Goal: Navigation & Orientation: Understand site structure

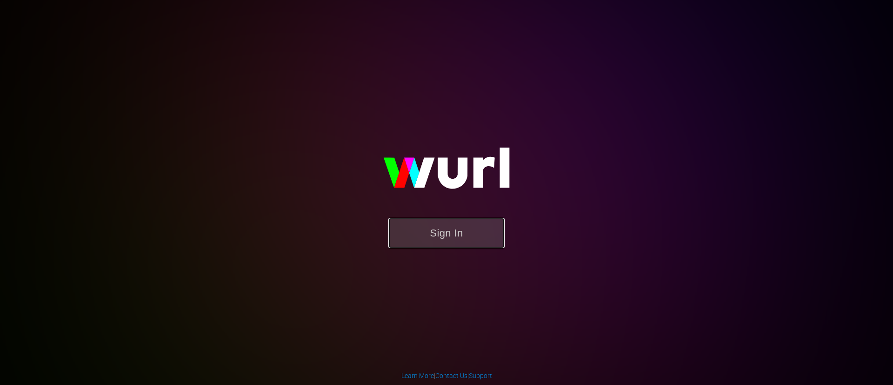
drag, startPoint x: 446, startPoint y: 242, endPoint x: 446, endPoint y: 234, distance: 7.4
click at [446, 239] on button "Sign In" at bounding box center [446, 233] width 116 height 30
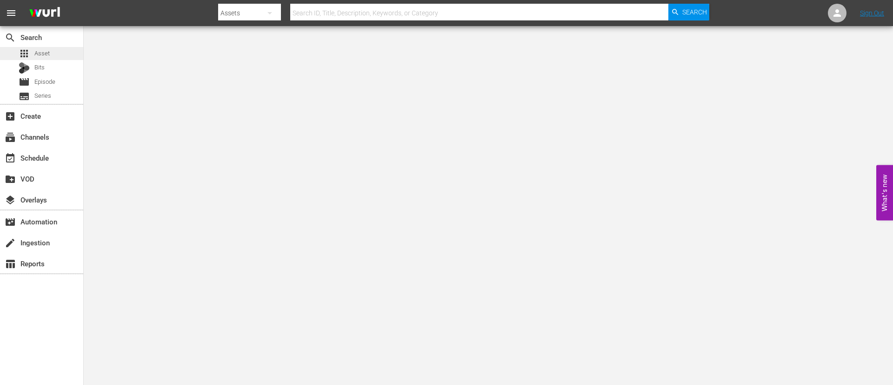
click at [51, 50] on div "apps Asset" at bounding box center [41, 53] width 83 height 13
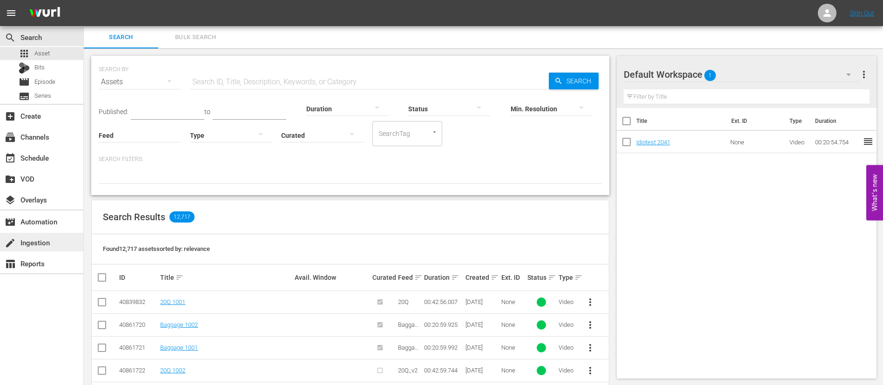
click at [27, 245] on div "create Ingestion" at bounding box center [26, 241] width 52 height 8
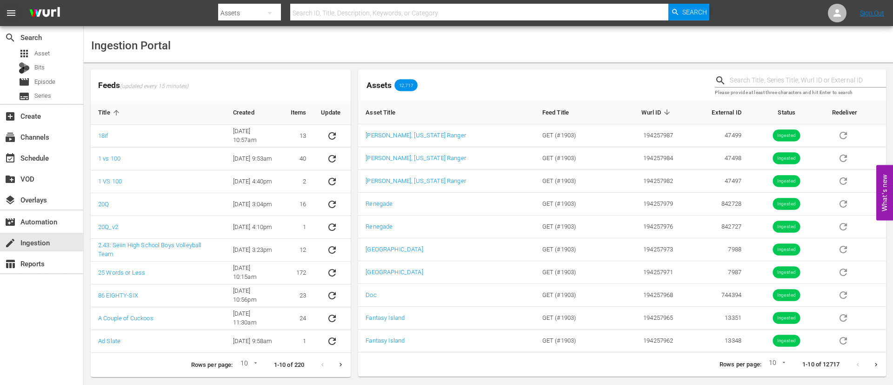
click at [12, 14] on span "menu" at bounding box center [11, 12] width 11 height 11
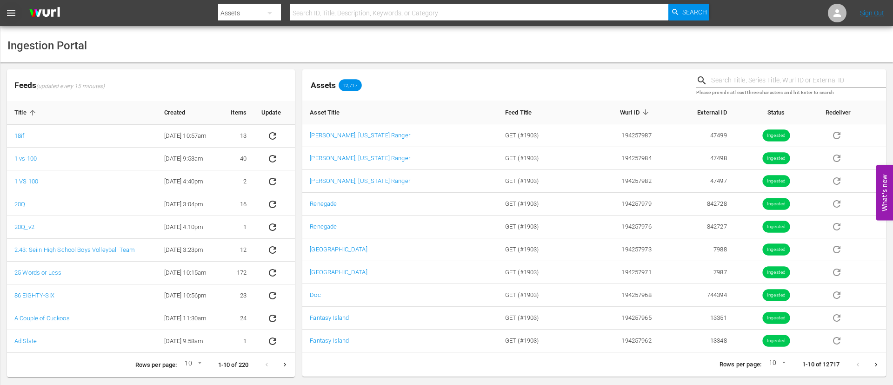
click at [12, 13] on span "menu" at bounding box center [11, 12] width 11 height 11
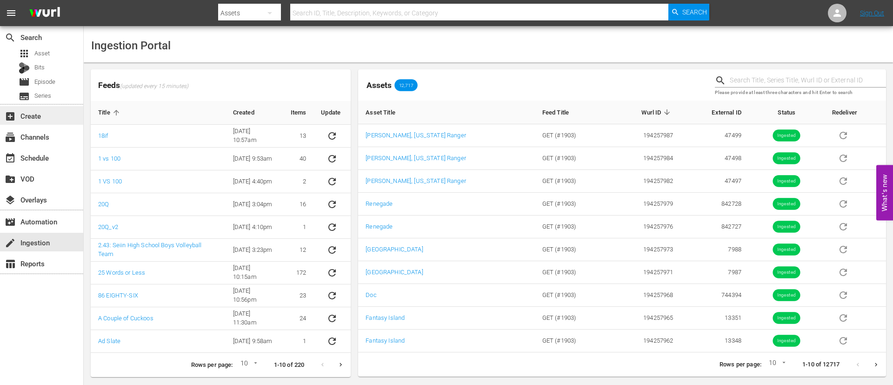
click at [28, 115] on div "add_box Create" at bounding box center [26, 114] width 52 height 8
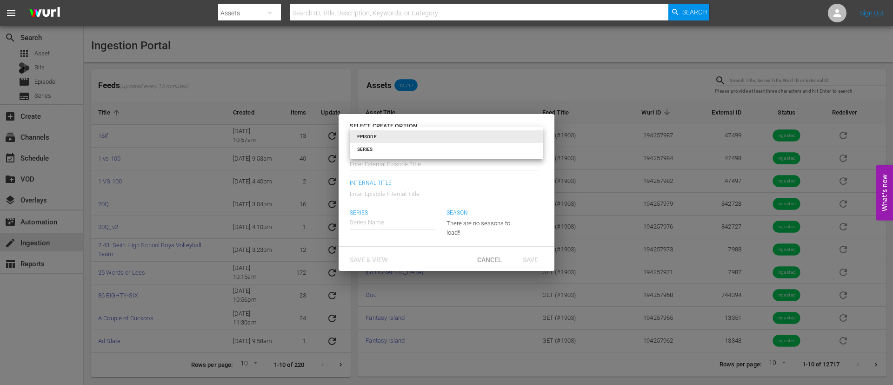
click at [530, 135] on body "menu Search By Assets Search ID, Title, Description, Keywords, or Category Sear…" at bounding box center [446, 192] width 893 height 385
click at [530, 135] on li "EPISODE" at bounding box center [447, 136] width 194 height 13
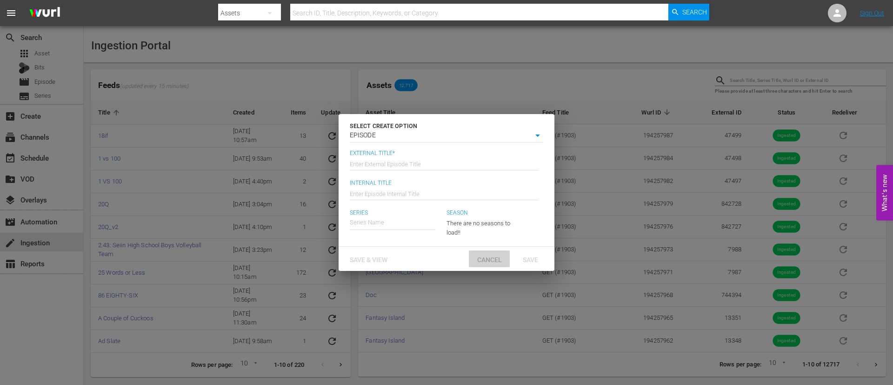
click at [494, 257] on span "Cancel" at bounding box center [490, 259] width 40 height 7
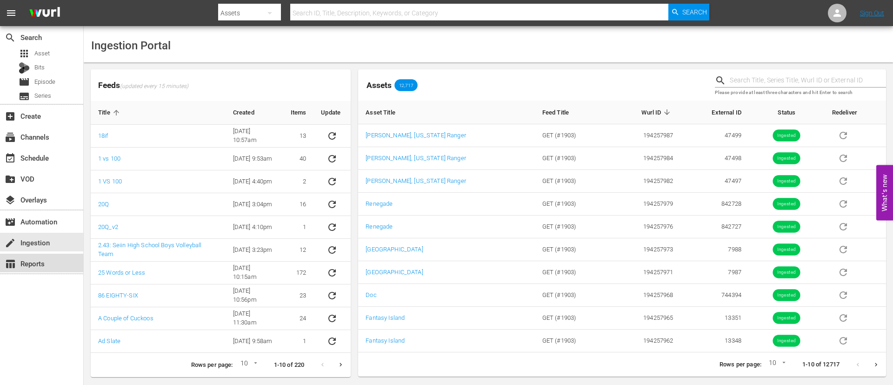
click at [39, 266] on div "table_chart Reports" at bounding box center [26, 262] width 52 height 8
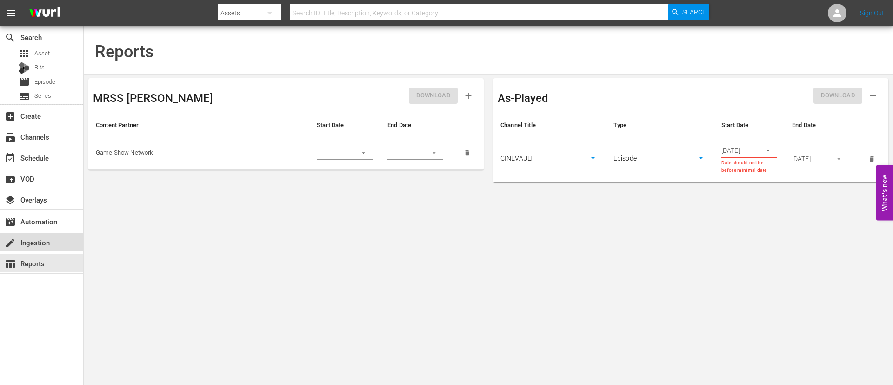
click at [33, 238] on div "create Ingestion" at bounding box center [26, 241] width 52 height 8
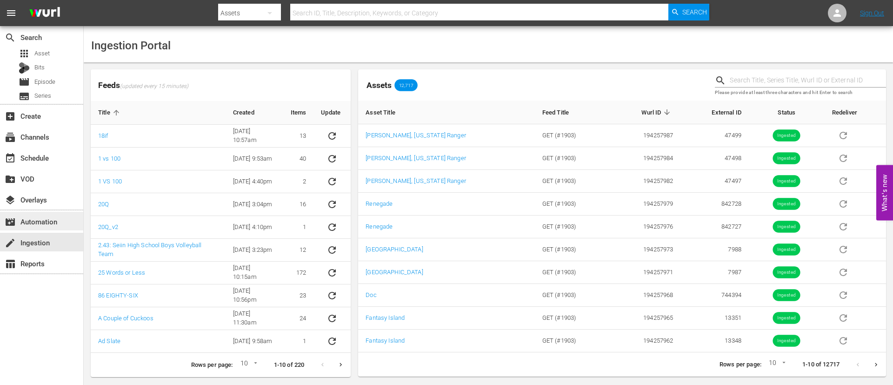
click at [33, 222] on div "movie_filter Automation" at bounding box center [26, 220] width 52 height 8
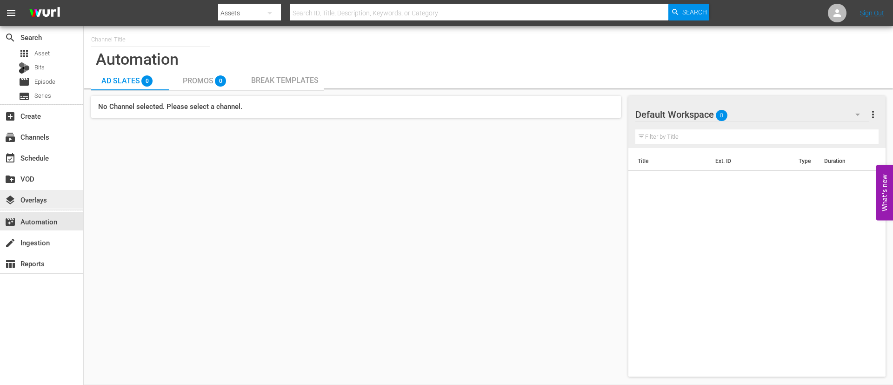
click at [40, 192] on div "layers Overlays" at bounding box center [41, 199] width 83 height 19
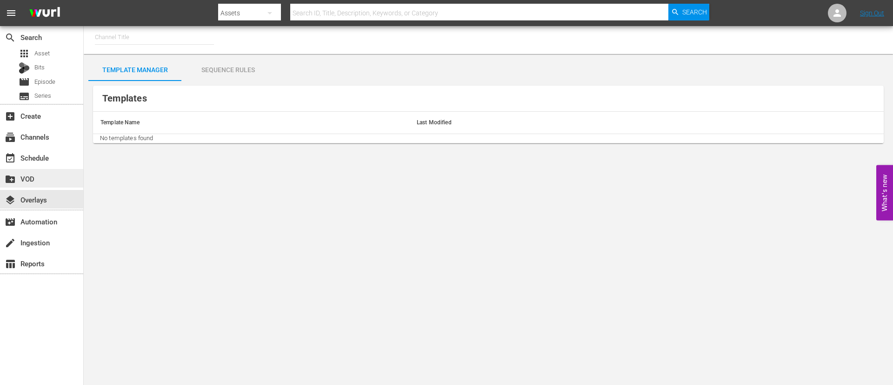
click at [34, 177] on div "create_new_folder VOD" at bounding box center [26, 177] width 52 height 8
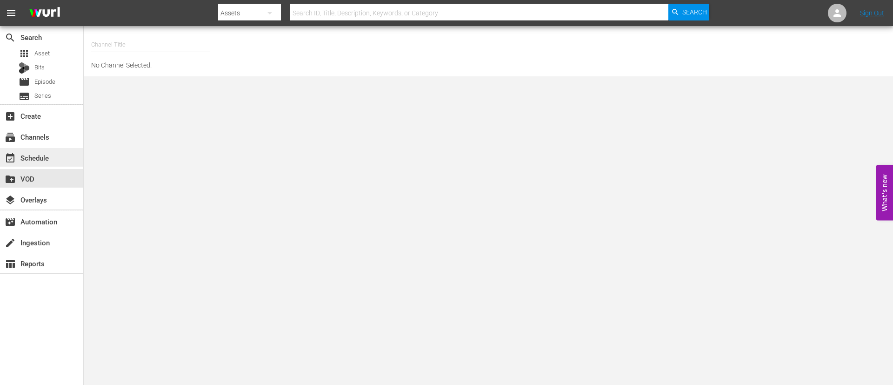
click at [34, 155] on div "event_available Schedule" at bounding box center [26, 156] width 52 height 8
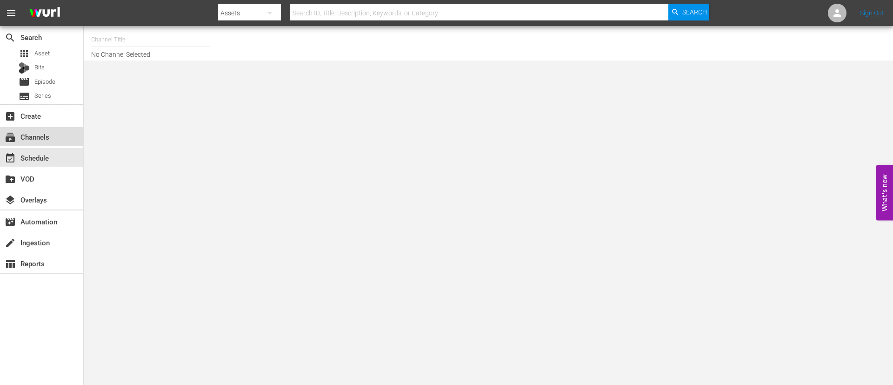
click at [41, 138] on div "subscriptions Channels" at bounding box center [26, 135] width 52 height 8
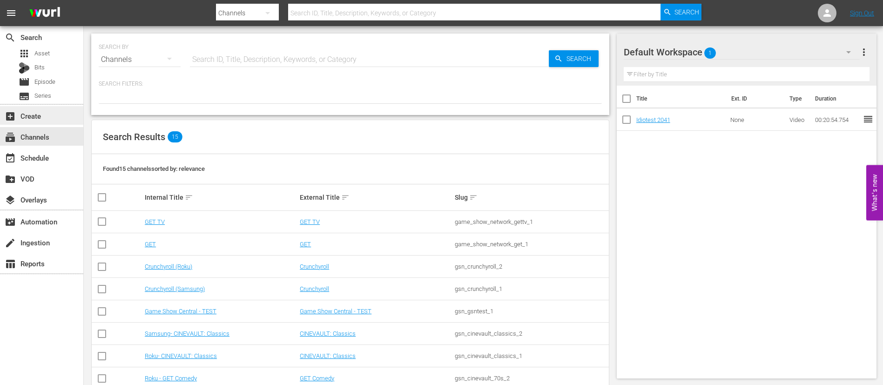
click at [39, 118] on div "add_box Create" at bounding box center [26, 114] width 52 height 8
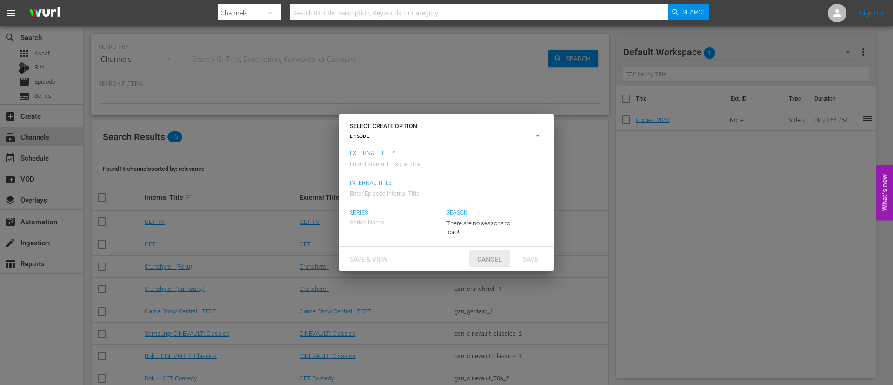
click at [491, 261] on span "Cancel" at bounding box center [490, 258] width 40 height 7
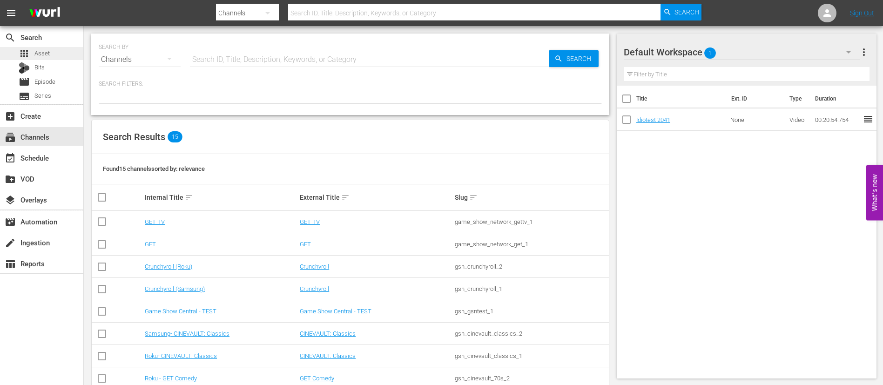
click at [48, 50] on span "Asset" at bounding box center [41, 53] width 15 height 9
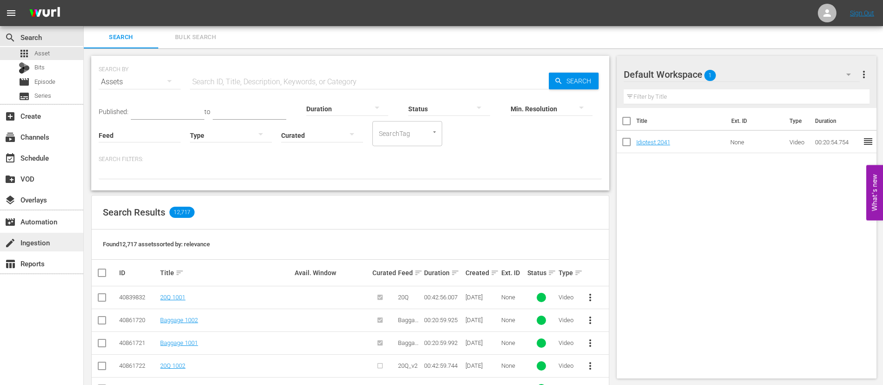
click at [39, 241] on div "create Ingestion" at bounding box center [26, 241] width 52 height 8
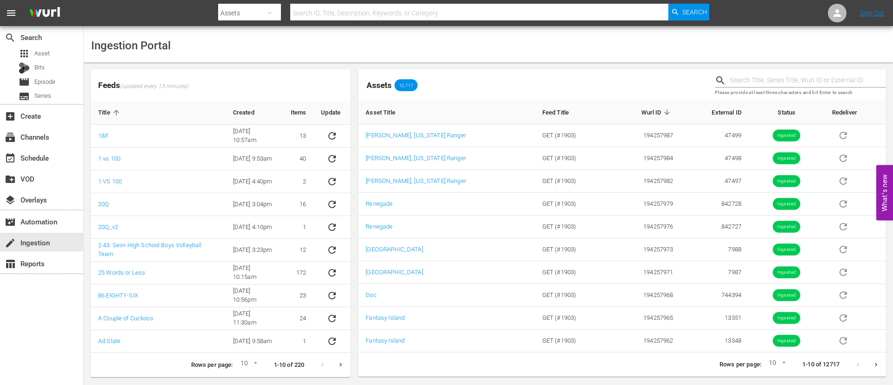
drag, startPoint x: 400, startPoint y: 84, endPoint x: 389, endPoint y: 85, distance: 11.3
click at [400, 84] on span "12,717" at bounding box center [405, 85] width 23 height 6
click at [377, 88] on span "Assets" at bounding box center [379, 84] width 25 height 9
